Goal: Find specific page/section: Find specific page/section

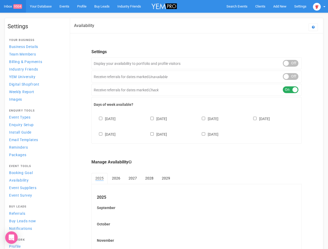
click at [164, 125] on div "[DATE] [DATE] [DATE] [DATE] [DATE] [DATE] [DATE]" at bounding box center [197, 124] width 206 height 31
click at [237, 6] on span "Search Events" at bounding box center [236, 6] width 21 height 4
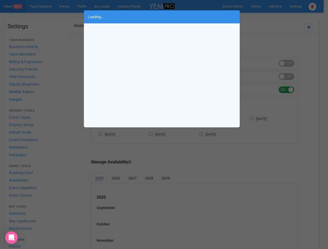
click at [280, 6] on body "Search Events Clients Add New New Client New Event New Enquiry Settings [GEOGRA…" at bounding box center [164, 150] width 328 height 301
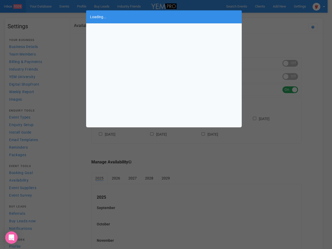
click at [268, 17] on div "Loading..." at bounding box center [166, 124] width 332 height 249
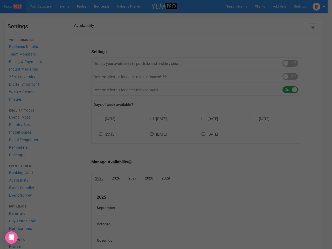
click at [319, 6] on div at bounding box center [166, 124] width 332 height 249
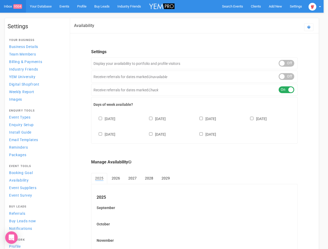
click at [291, 63] on div "ON OFF" at bounding box center [287, 63] width 16 height 7
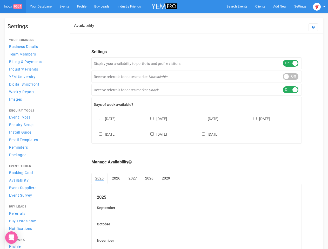
click at [291, 77] on div "ON OFF" at bounding box center [291, 76] width 16 height 7
click at [291, 90] on div "ON OFF" at bounding box center [291, 89] width 16 height 7
click at [197, 126] on div "[DATE] [DATE] [DATE] [DATE] [DATE] [DATE] [DATE]" at bounding box center [197, 124] width 206 height 31
